Goal: Find specific page/section: Find specific page/section

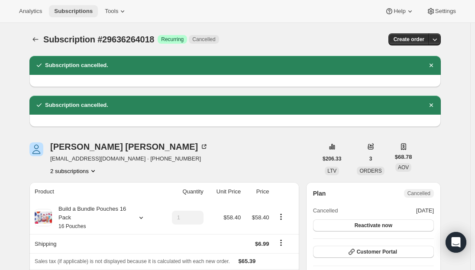
click at [71, 13] on span "Subscriptions" at bounding box center [73, 11] width 39 height 7
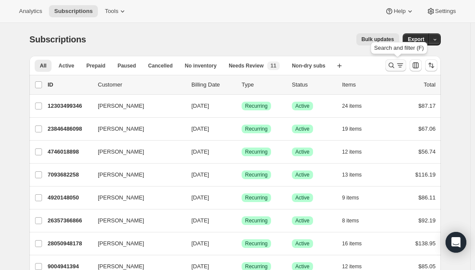
click at [389, 66] on icon "Search and filter results" at bounding box center [391, 65] width 9 height 9
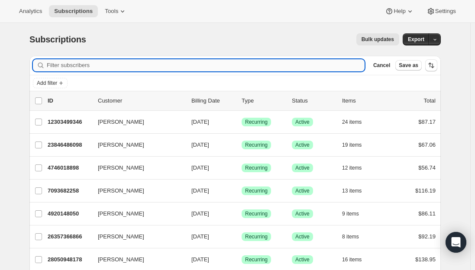
click at [163, 62] on input "Filter subscribers" at bounding box center [206, 65] width 318 height 12
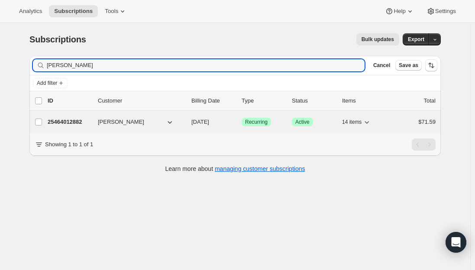
type input "[PERSON_NAME]"
click at [71, 122] on p "25464012882" at bounding box center [69, 122] width 43 height 9
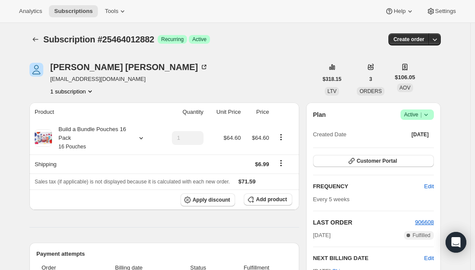
drag, startPoint x: 73, startPoint y: 7, endPoint x: 69, endPoint y: 1, distance: 7.2
click at [73, 8] on button "Subscriptions" at bounding box center [73, 11] width 49 height 12
